Goal: Information Seeking & Learning: Learn about a topic

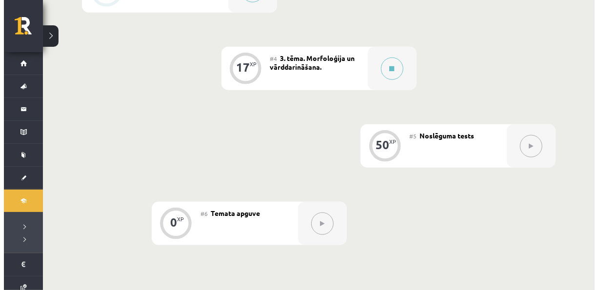
scroll to position [454, 0]
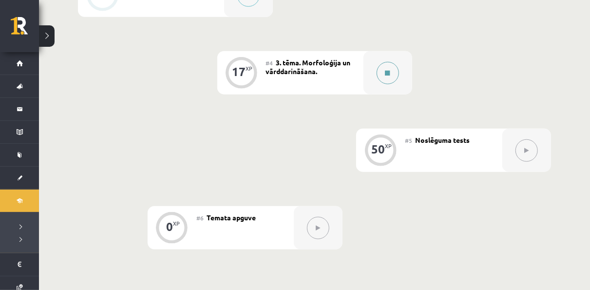
click at [393, 75] on button at bounding box center [388, 73] width 22 height 22
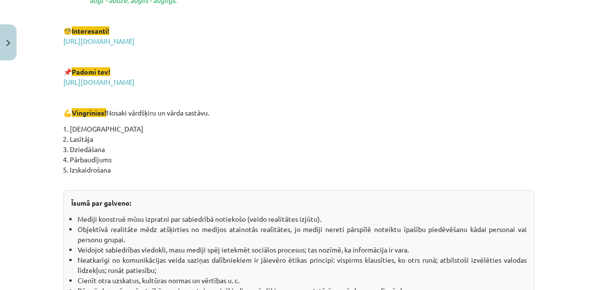
scroll to position [1792, 0]
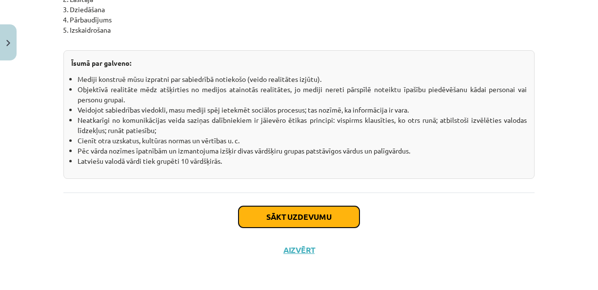
click at [248, 218] on button "Sākt uzdevumu" at bounding box center [298, 216] width 121 height 21
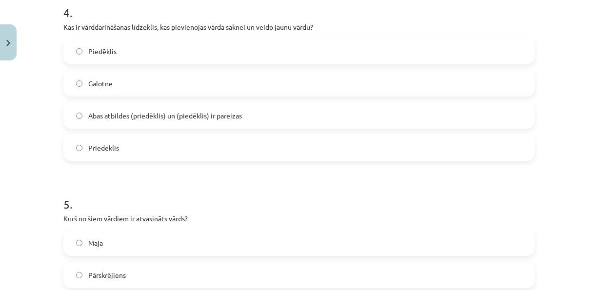
scroll to position [955, 0]
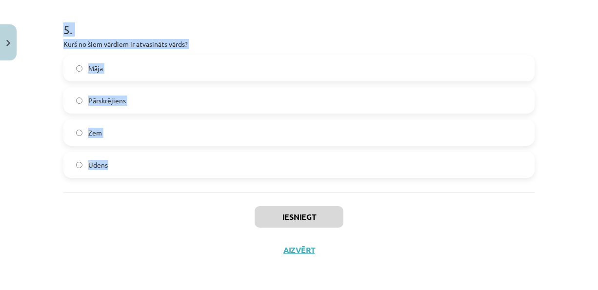
drag, startPoint x: 54, startPoint y: 207, endPoint x: 150, endPoint y: 160, distance: 106.4
copy form "Cik vārdšķiru ir latviešu valodā? 9 10 11 8 2 . Kurš no šiem ir pirmatnīgs vārd…"
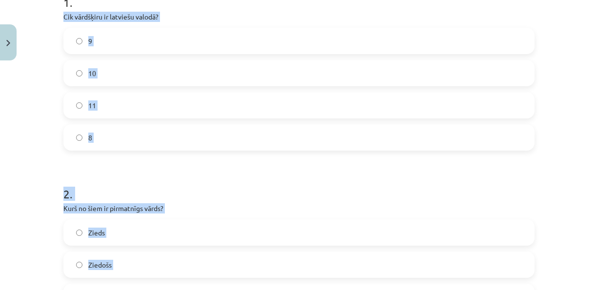
scroll to position [208, 0]
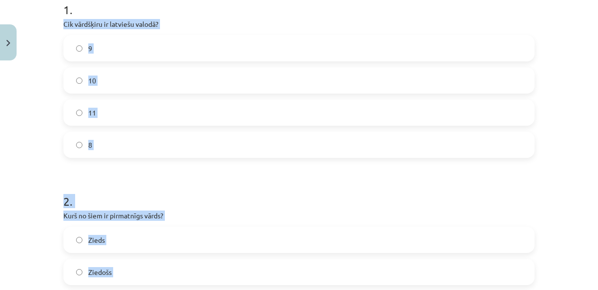
click at [70, 37] on label "9" at bounding box center [298, 48] width 469 height 24
drag, startPoint x: 58, startPoint y: 21, endPoint x: 129, endPoint y: 136, distance: 134.6
copy div "Cik vārdšķiru ir latviešu valodā? 9 10 11 8"
click at [79, 76] on label "10" at bounding box center [298, 80] width 469 height 24
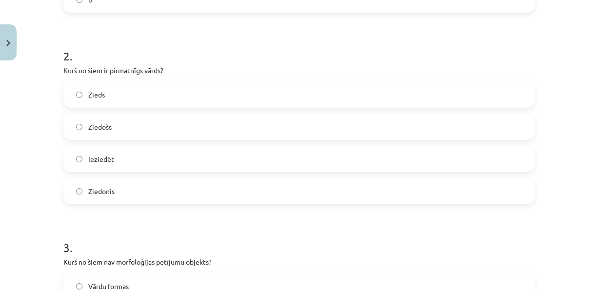
scroll to position [372, 0]
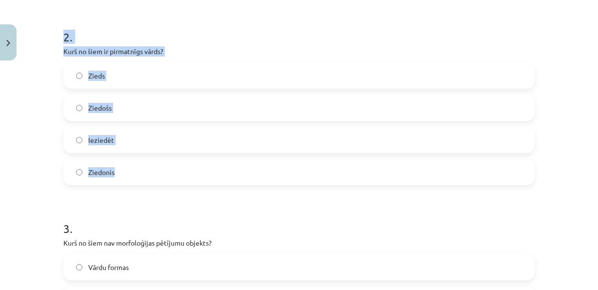
drag, startPoint x: 52, startPoint y: 42, endPoint x: 171, endPoint y: 174, distance: 177.1
click at [171, 174] on div "Mācību tēma: Latviešu valodas i - 11. klases 1. ieskaites mācību materiāls (a,b…" at bounding box center [299, 145] width 598 height 290
copy div "2 . Kurš no šiem ir pirmatnīgs vārds? Zieds Ziedošs Ieziedēt Ziedonis"
click at [479, 48] on p "Kurš no šiem ir pirmatnīgs vārds?" at bounding box center [298, 51] width 471 height 10
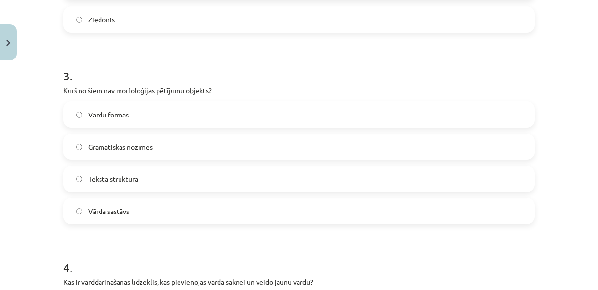
scroll to position [534, 0]
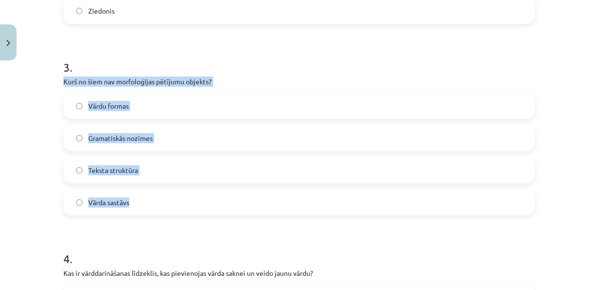
drag, startPoint x: 57, startPoint y: 73, endPoint x: 181, endPoint y: 189, distance: 170.0
click at [181, 189] on div "17 XP Saņemsi Grūts 411 pilda Apraksts Uzdevums Palīdzība 1 . Cik vārdšķiru ir …" at bounding box center [299, 109] width 483 height 1156
copy div "Kurš no šiem nav morfoloģijas pētījumu objekts? Vārdu formas Gramatiskās nozīme…"
click at [79, 176] on label "Teksta struktūra" at bounding box center [298, 170] width 469 height 24
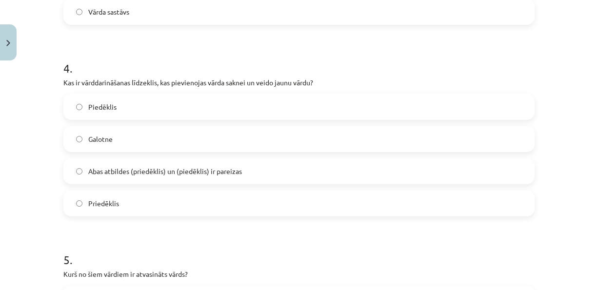
scroll to position [727, 0]
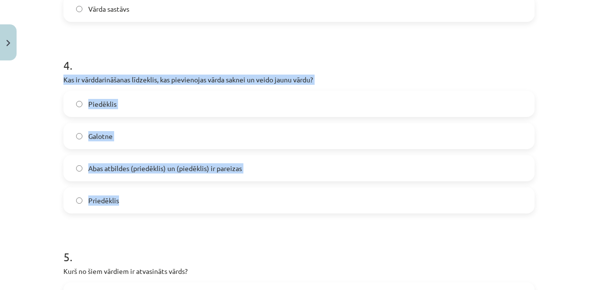
drag, startPoint x: 59, startPoint y: 80, endPoint x: 173, endPoint y: 199, distance: 164.8
copy div "Kas ir vārddarināšanas līdzeklis, kas pievienojas vārda saknei un veido jaunu v…"
click at [91, 161] on label "Abas atbildes (priedēklis) un (piedēklis) ir pareizas" at bounding box center [298, 168] width 469 height 24
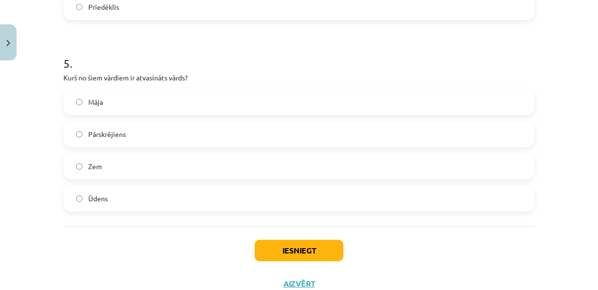
scroll to position [955, 0]
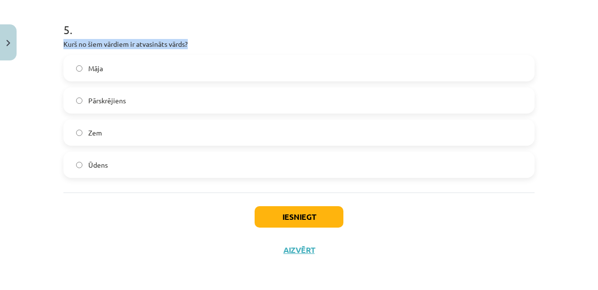
drag, startPoint x: 66, startPoint y: 50, endPoint x: 57, endPoint y: 43, distance: 11.5
drag, startPoint x: 55, startPoint y: 42, endPoint x: 156, endPoint y: 185, distance: 175.0
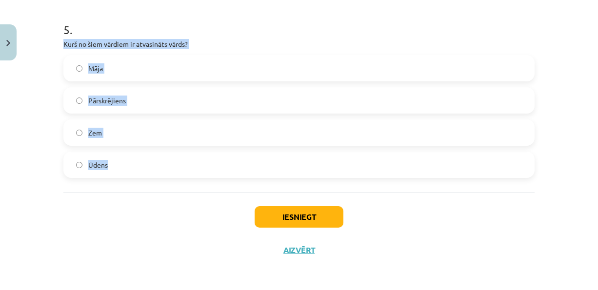
copy div "Kurš no šiem vārdiem ir atvasināts vārds? Māja Pārskrējiens Zem Ūdens"
click at [79, 99] on label "Pārskrējiens" at bounding box center [298, 100] width 469 height 24
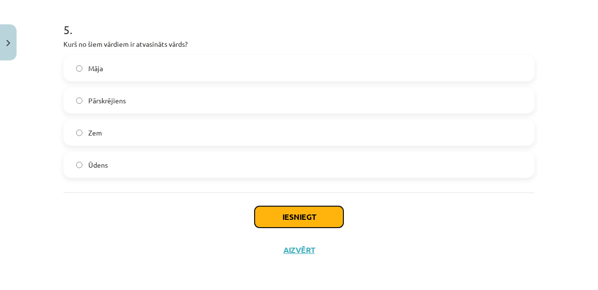
click at [292, 213] on button "Iesniegt" at bounding box center [298, 216] width 89 height 21
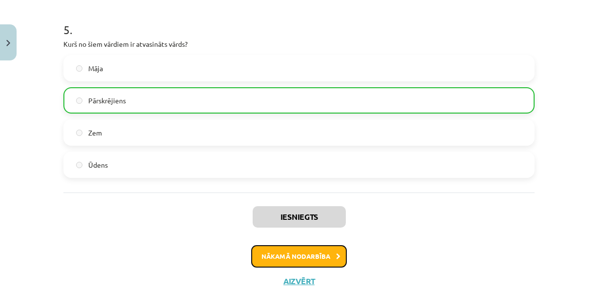
click at [309, 253] on button "Nākamā nodarbība" at bounding box center [299, 256] width 96 height 22
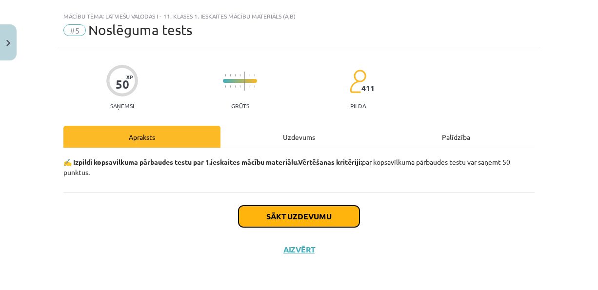
click at [283, 216] on button "Sākt uzdevumu" at bounding box center [298, 216] width 121 height 21
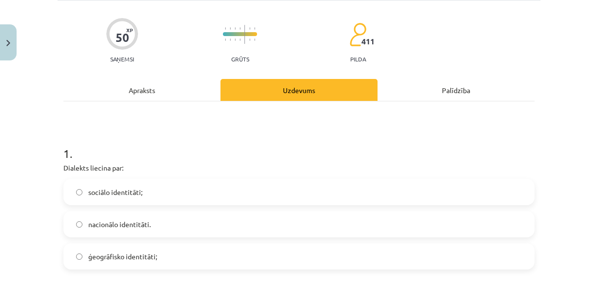
scroll to position [72, 0]
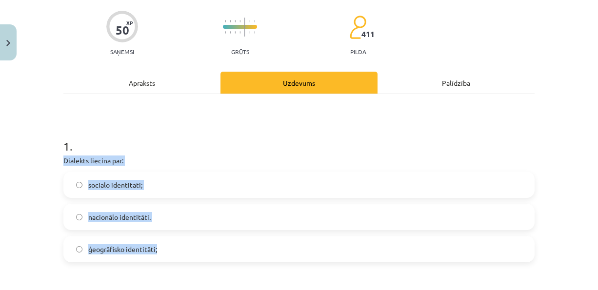
drag, startPoint x: 56, startPoint y: 157, endPoint x: 179, endPoint y: 238, distance: 147.5
copy div "Dialekts liecina par: sociālo identitāti; nacionālo identitāti. ģeogrāfisko ide…"
click at [77, 254] on label "ģeogrāfisko identitāti;" at bounding box center [298, 249] width 469 height 24
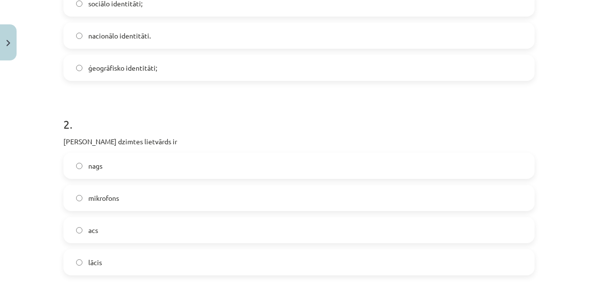
scroll to position [304, 0]
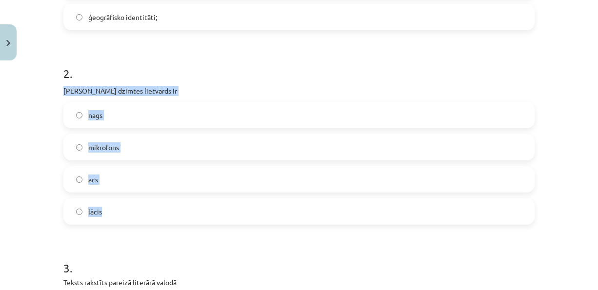
drag, startPoint x: 59, startPoint y: 92, endPoint x: 150, endPoint y: 200, distance: 140.9
click at [150, 200] on div "2 . Sieviešu dzimtes lietvārds ir nags mikrofons acs lācis" at bounding box center [298, 137] width 471 height 175
copy div "[PERSON_NAME] dzimtes lietvārds ir nags mikrofons acs lācis"
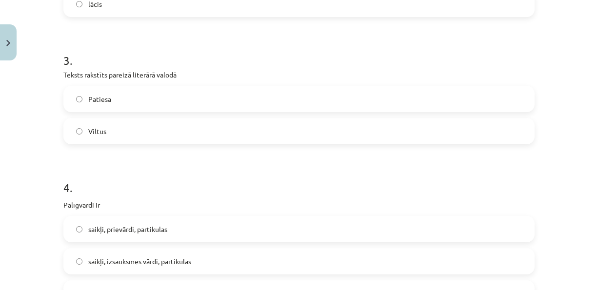
scroll to position [524, 0]
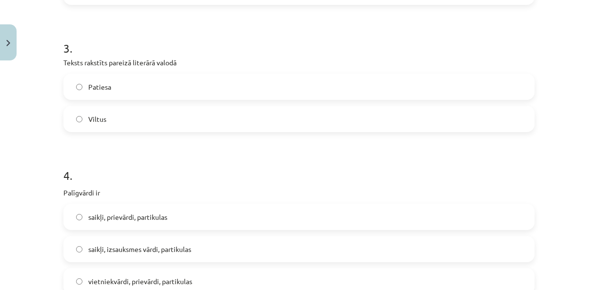
drag, startPoint x: 597, startPoint y: 64, endPoint x: 598, endPoint y: 94, distance: 29.7
drag, startPoint x: 59, startPoint y: 58, endPoint x: 180, endPoint y: 108, distance: 130.5
copy div "Teksts rakstīts pareizā literārā valodā Patiesa Viltus"
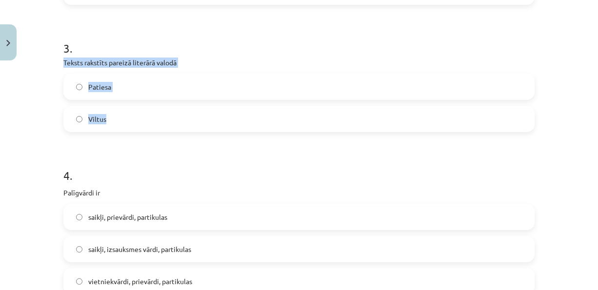
click at [78, 90] on label "Patiesa" at bounding box center [298, 87] width 469 height 24
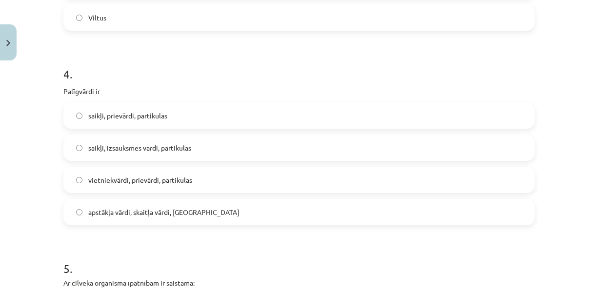
scroll to position [663, 0]
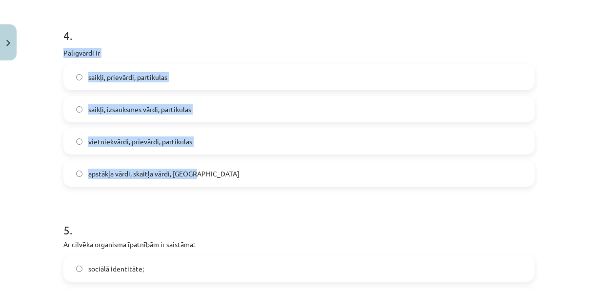
drag, startPoint x: 51, startPoint y: 55, endPoint x: 205, endPoint y: 171, distance: 193.1
click at [205, 171] on div "Mācību tēma: Latviešu valodas i - 11. klases 1. ieskaites mācību materiāls (a,b…" at bounding box center [299, 145] width 598 height 290
copy div "Palīgvārdi ir [GEOGRAPHIC_DATA], prievārdi, partikulas saikļi, izsauksmes vārdi…"
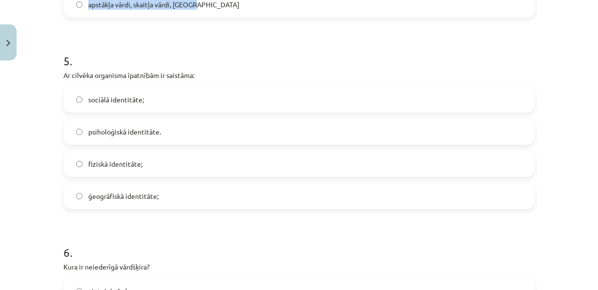
scroll to position [840, 0]
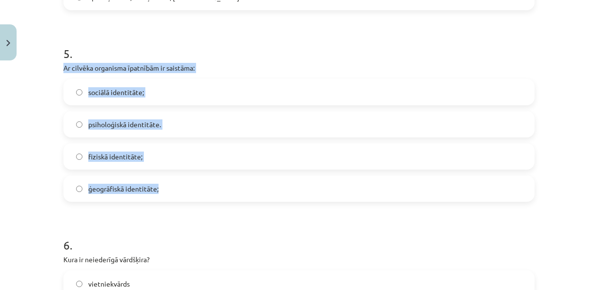
drag, startPoint x: 55, startPoint y: 62, endPoint x: 189, endPoint y: 182, distance: 179.5
click at [189, 182] on div "50 XP Saņemsi Grūts 411 pilda Apraksts Uzdevums Palīdzība 1 . Dialekts liecina …" at bounding box center [299, 206] width 483 height 1962
click at [82, 158] on label "fiziskā identitāte;" at bounding box center [298, 156] width 469 height 24
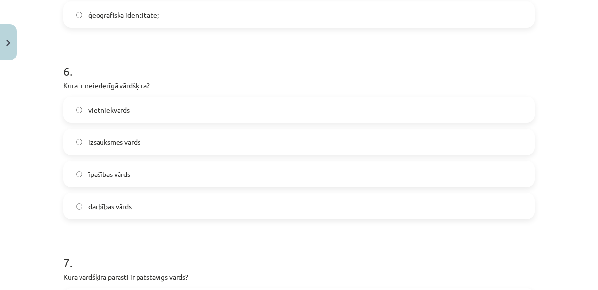
scroll to position [1016, 0]
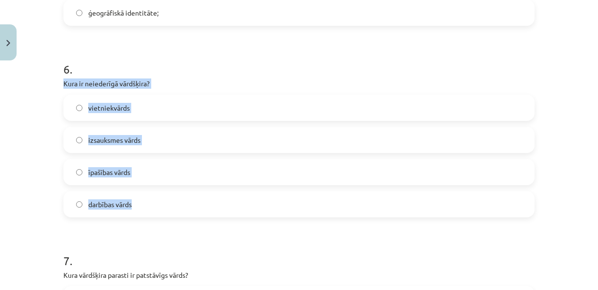
drag, startPoint x: 56, startPoint y: 79, endPoint x: 163, endPoint y: 202, distance: 162.8
click at [163, 202] on div "50 XP Saņemsi Grūts 411 pilda Apraksts Uzdevums Palīdzība 1 . Dialekts liecina …" at bounding box center [299, 30] width 483 height 1962
click at [81, 144] on label "izsauksmes vārds" at bounding box center [298, 140] width 469 height 24
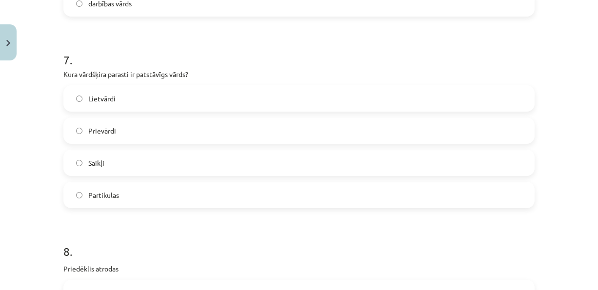
scroll to position [1219, 0]
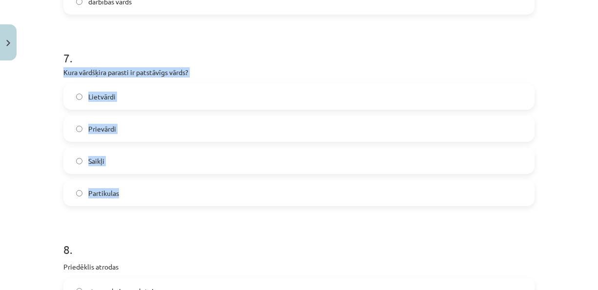
drag, startPoint x: 58, startPoint y: 72, endPoint x: 133, endPoint y: 186, distance: 137.2
click at [74, 101] on label "Lietvārdi" at bounding box center [298, 96] width 469 height 24
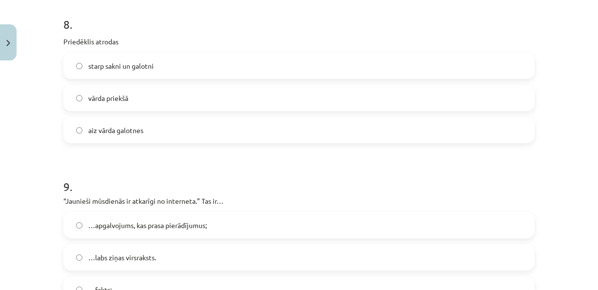
scroll to position [1439, 0]
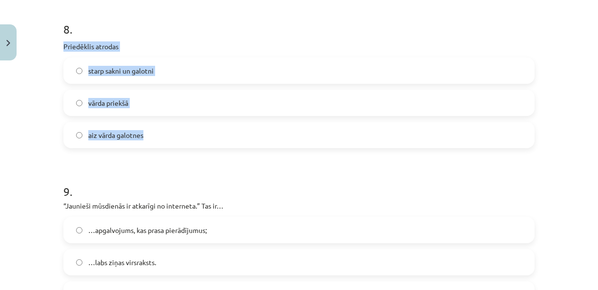
drag, startPoint x: 59, startPoint y: 44, endPoint x: 178, endPoint y: 128, distance: 145.5
click at [93, 104] on span "vārda priekšā" at bounding box center [108, 103] width 40 height 10
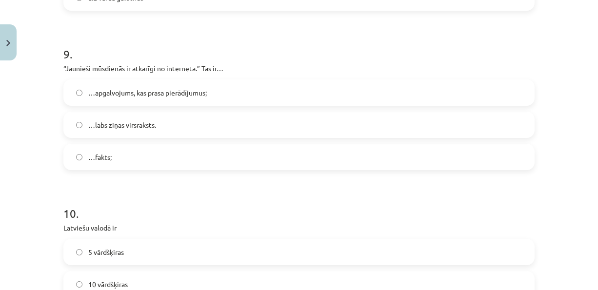
scroll to position [1584, 0]
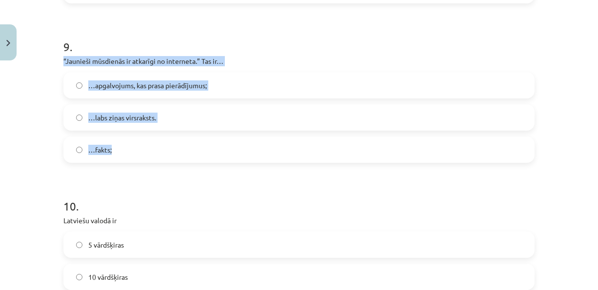
drag, startPoint x: 53, startPoint y: 61, endPoint x: 204, endPoint y: 143, distance: 171.5
click at [204, 143] on div "Mācību tēma: Latviešu valodas i - 11. klases 1. ieskaites mācību materiāls (a,b…" at bounding box center [299, 145] width 598 height 290
click at [72, 87] on label "…apgalvojums, kas prasa pierādījumus;" at bounding box center [298, 85] width 469 height 24
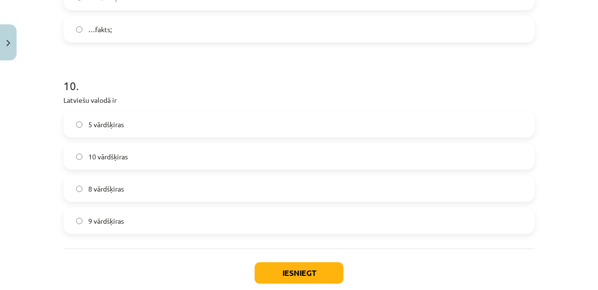
scroll to position [1704, 0]
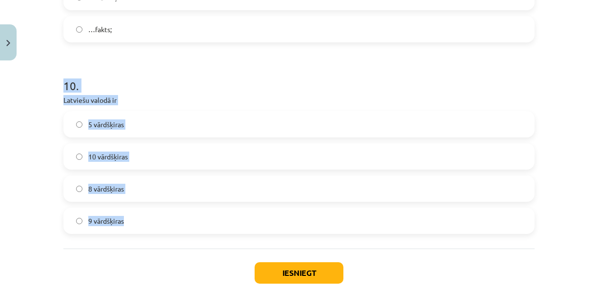
drag, startPoint x: 48, startPoint y: 91, endPoint x: 156, endPoint y: 218, distance: 166.8
click at [156, 218] on div "Mācību tēma: Latviešu valodas i - 11. klases 1. ieskaites mācību materiāls (a,b…" at bounding box center [299, 145] width 598 height 290
click at [192, 98] on p "Latviešu valodā ir" at bounding box center [298, 100] width 471 height 10
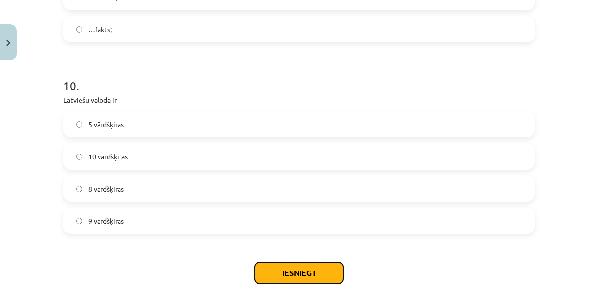
click at [272, 274] on button "Iesniegt" at bounding box center [298, 272] width 89 height 21
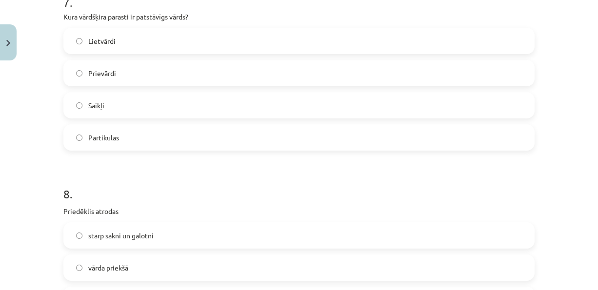
scroll to position [1761, 0]
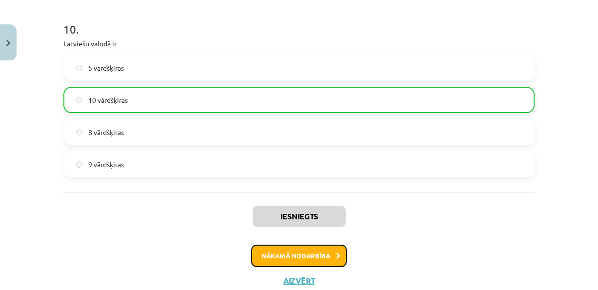
click at [291, 254] on button "Nākamā nodarbība" at bounding box center [299, 256] width 96 height 22
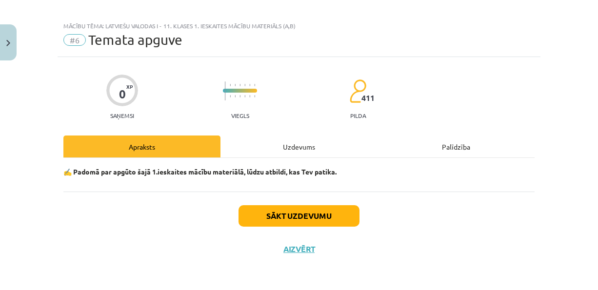
scroll to position [7, 0]
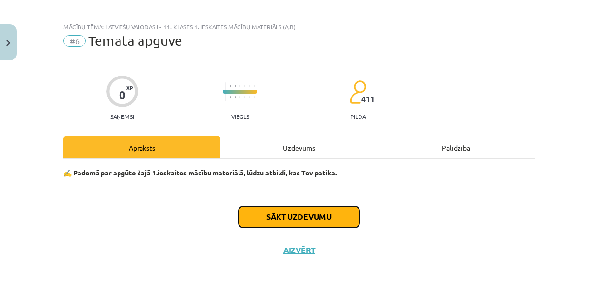
click at [276, 212] on button "Sākt uzdevumu" at bounding box center [298, 216] width 121 height 21
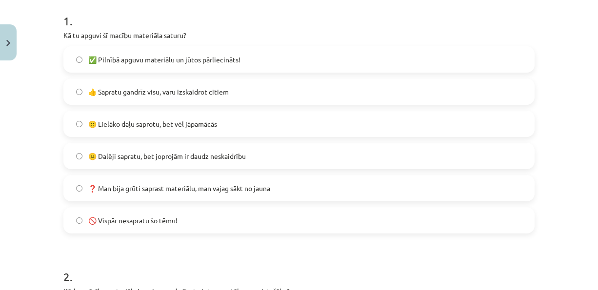
scroll to position [200, 0]
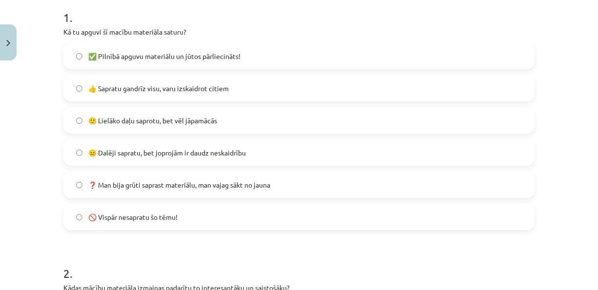
click at [232, 96] on label "👍 Sapratu gandrīz visu, varu izskaidrot citiem" at bounding box center [298, 88] width 469 height 24
click at [241, 115] on label "🙂 Lielāko daļu saprotu, bet vēl jāpamācās" at bounding box center [298, 120] width 469 height 24
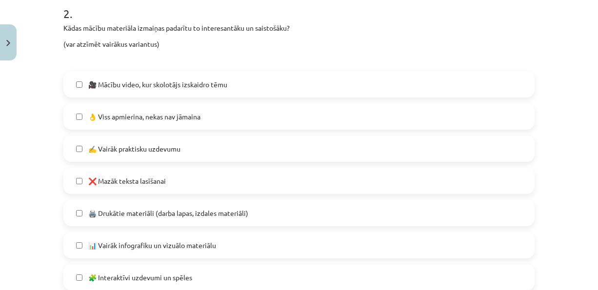
scroll to position [464, 0]
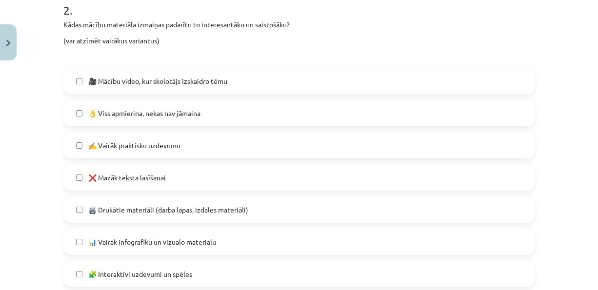
click at [212, 181] on label "❌ Mazāk teksta lasīšanai" at bounding box center [298, 177] width 469 height 24
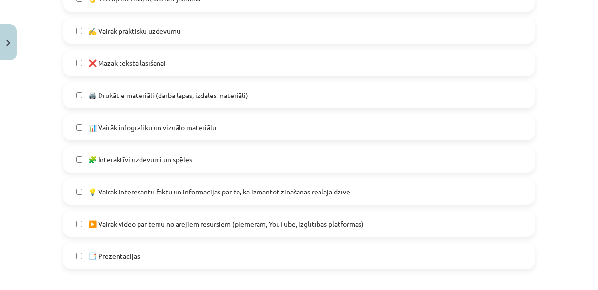
scroll to position [575, 0]
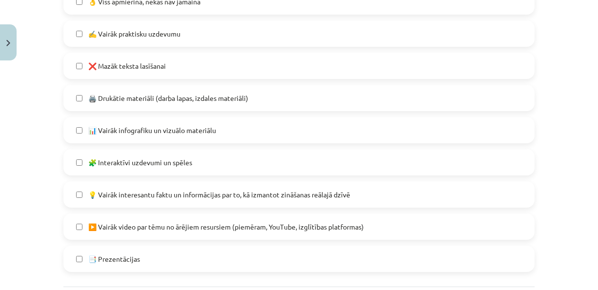
click at [90, 165] on span "🧩 Interaktīvi uzdevumi un spēles" at bounding box center [140, 162] width 104 height 10
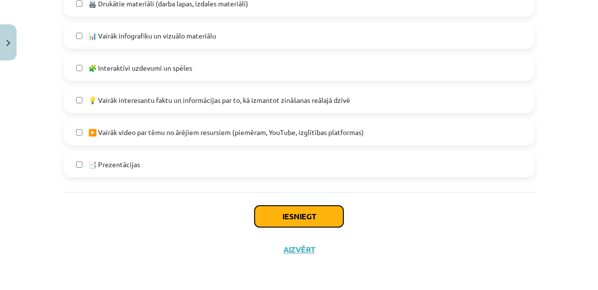
click at [281, 212] on button "Iesniegt" at bounding box center [298, 216] width 89 height 21
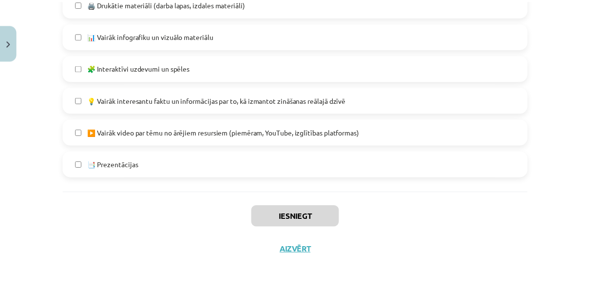
scroll to position [445, 0]
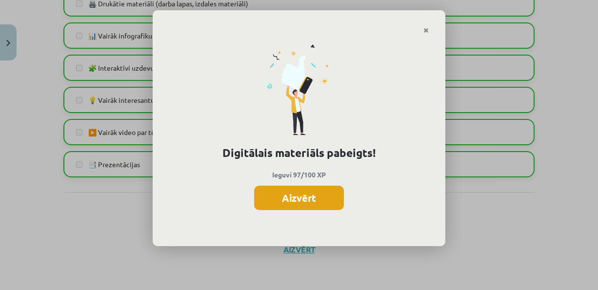
click at [285, 196] on button "Aizvērt" at bounding box center [299, 198] width 90 height 24
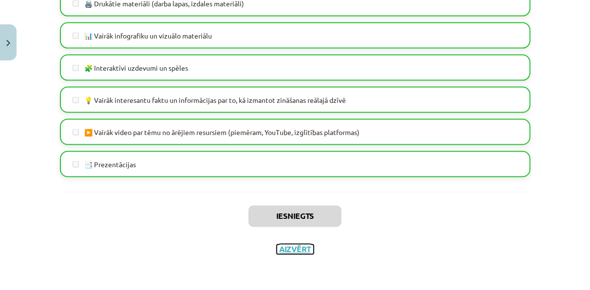
click at [301, 250] on button "Aizvērt" at bounding box center [295, 250] width 37 height 10
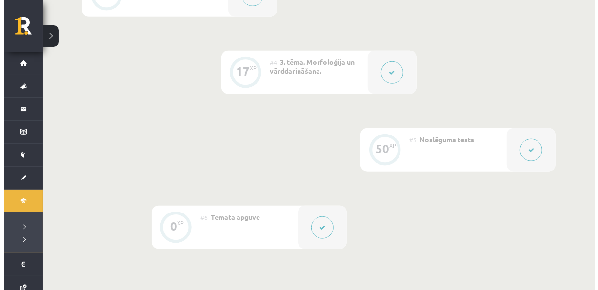
scroll to position [0, 0]
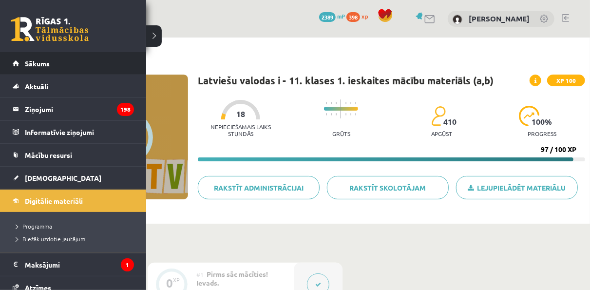
click at [38, 58] on link "Sākums" at bounding box center [73, 63] width 121 height 22
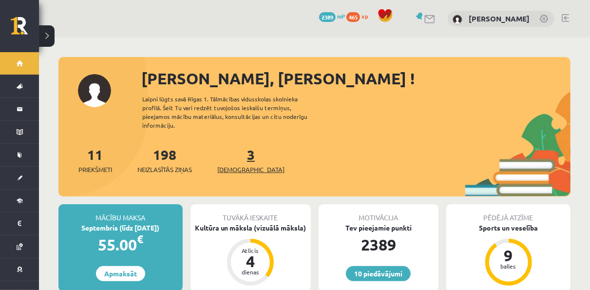
click at [236, 152] on link "3 Ieskaites" at bounding box center [250, 160] width 67 height 29
